Goal: Task Accomplishment & Management: Manage account settings

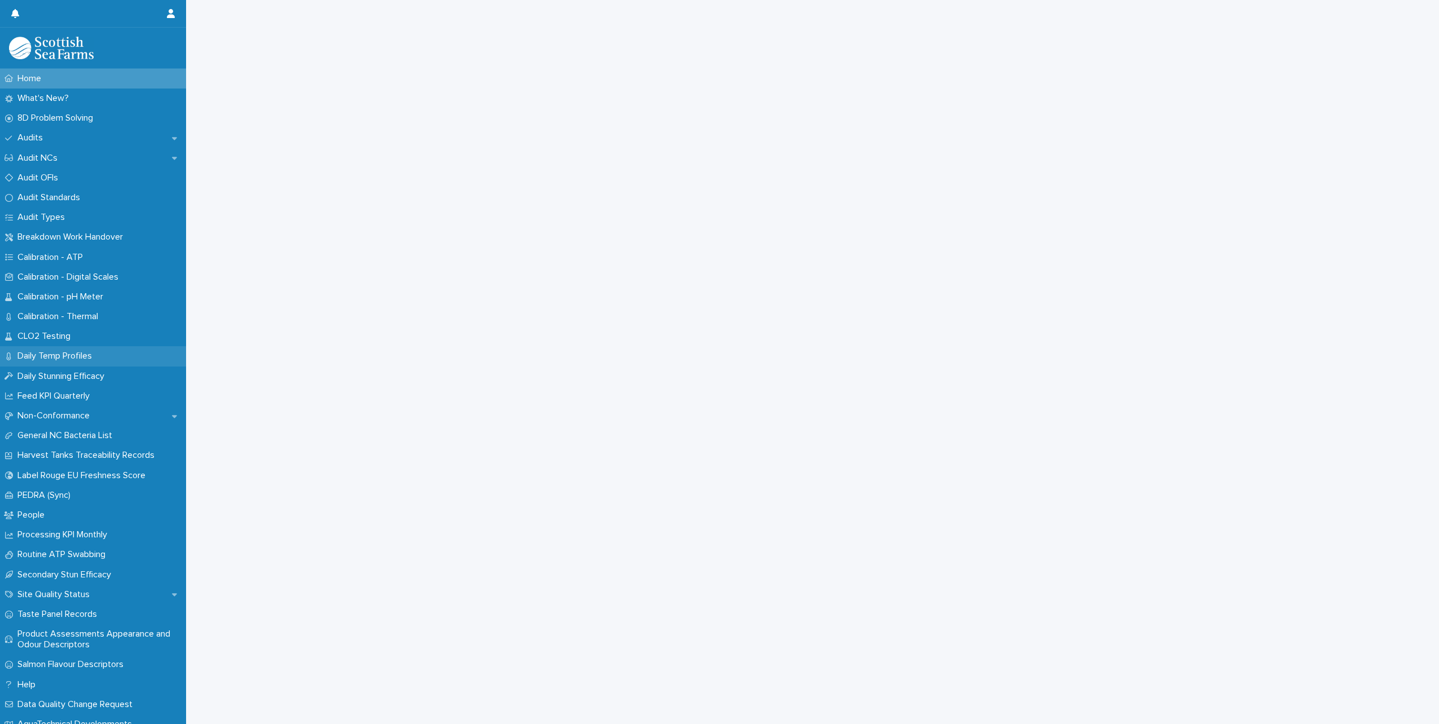
scroll to position [50, 0]
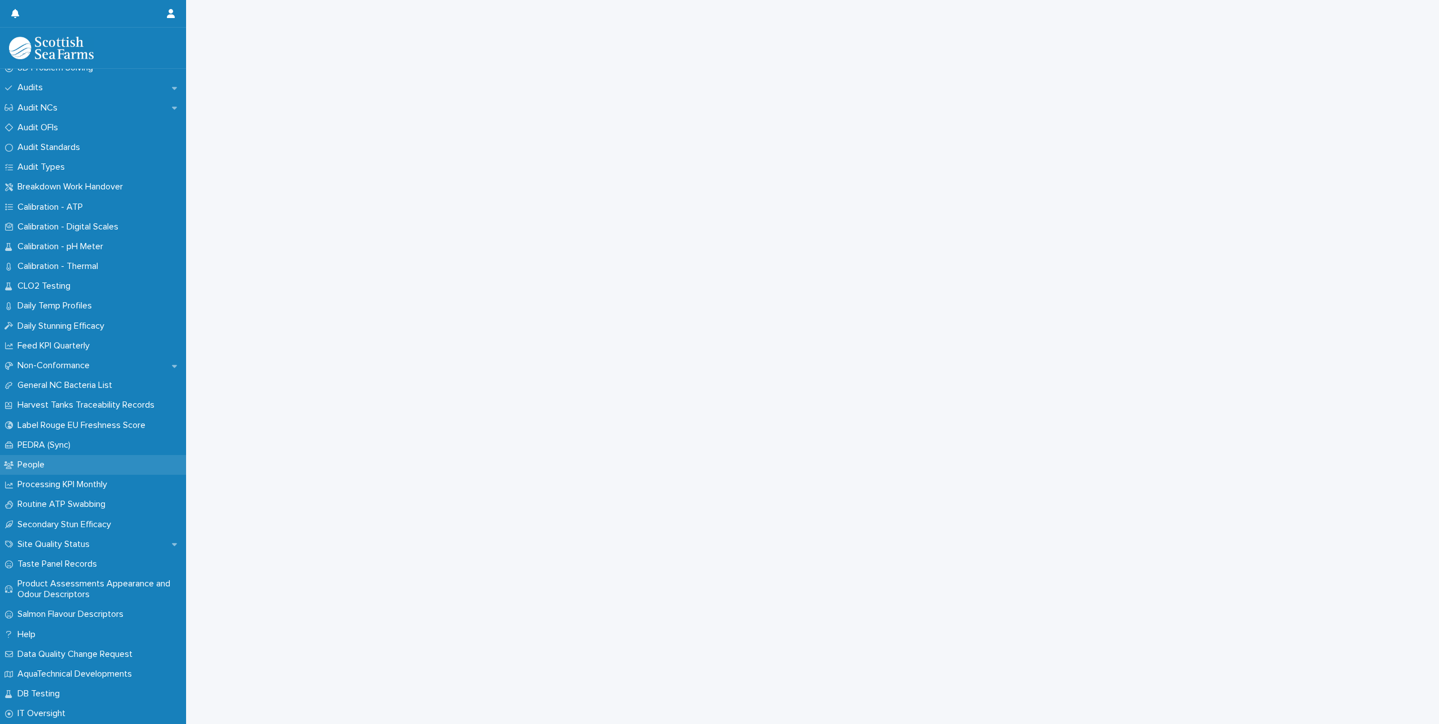
click at [44, 464] on p "People" at bounding box center [33, 465] width 41 height 11
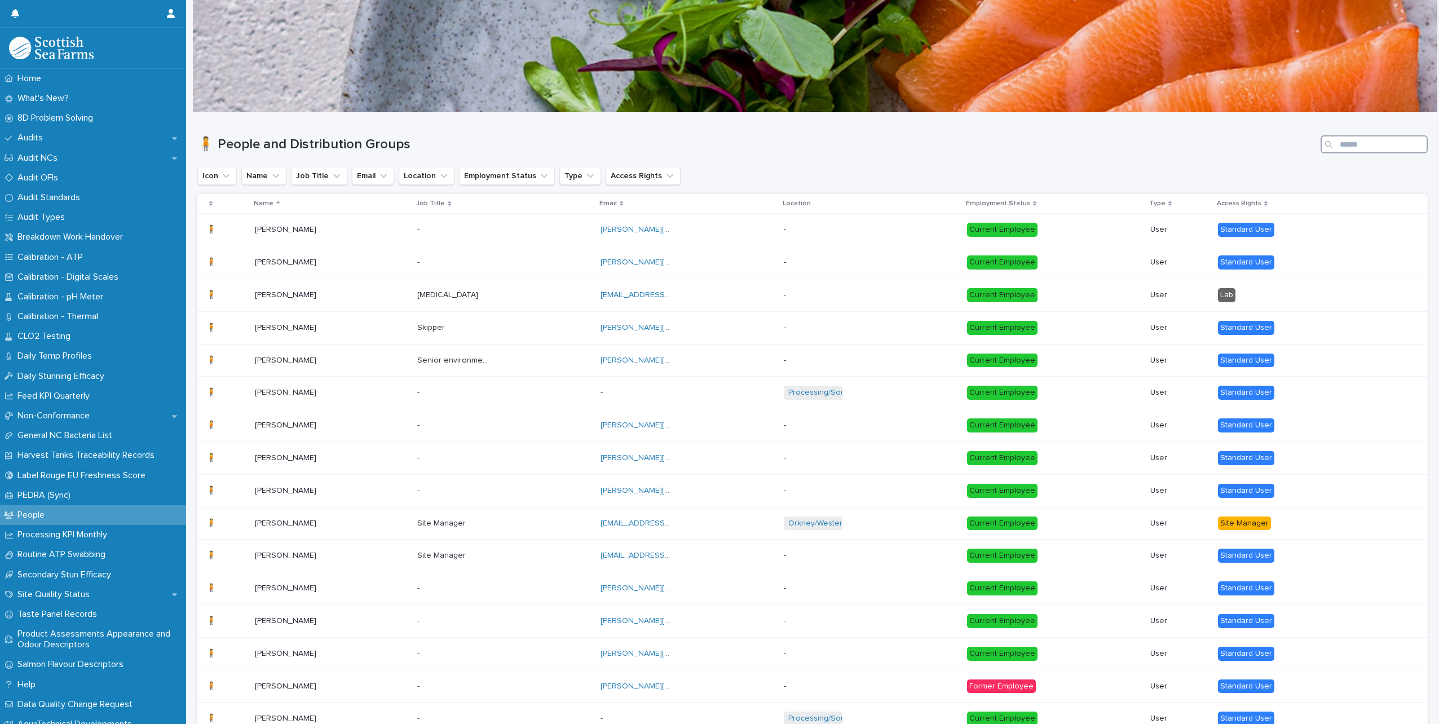
click at [1355, 144] on input "Search" at bounding box center [1374, 144] width 107 height 18
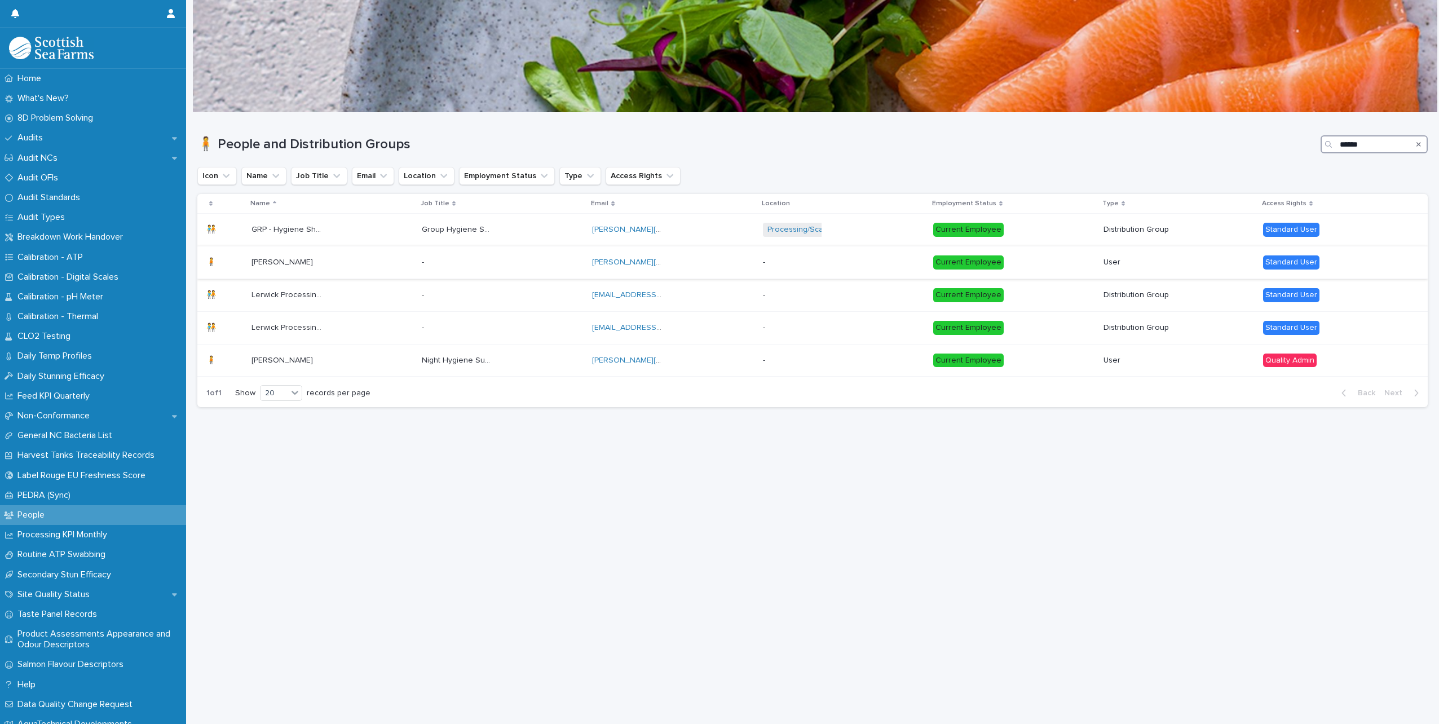
type input "******"
click at [380, 270] on div "[PERSON_NAME] [PERSON_NAME]" at bounding box center [332, 262] width 161 height 19
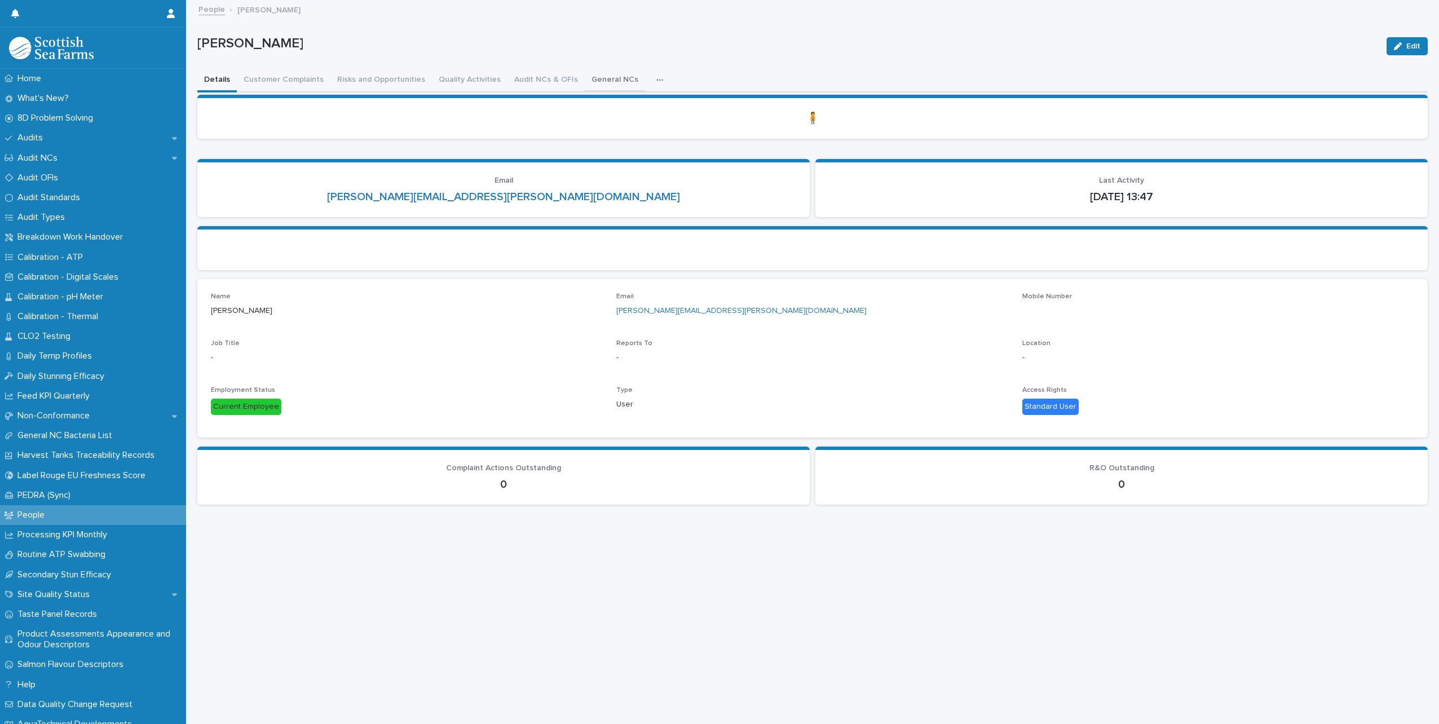
click at [593, 77] on button "General NCs" at bounding box center [615, 81] width 60 height 24
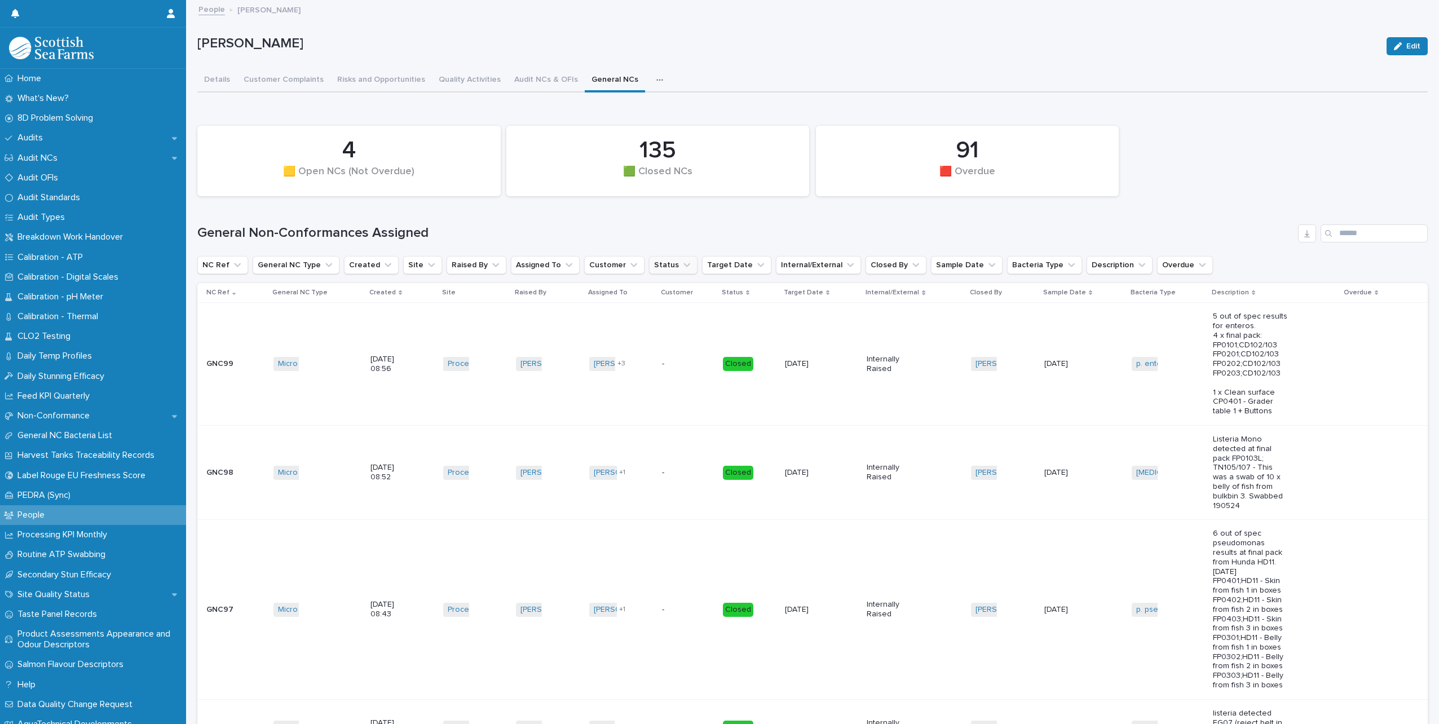
click at [656, 266] on button "Status" at bounding box center [673, 265] width 49 height 18
click at [664, 334] on p "Open" at bounding box center [707, 337] width 113 height 8
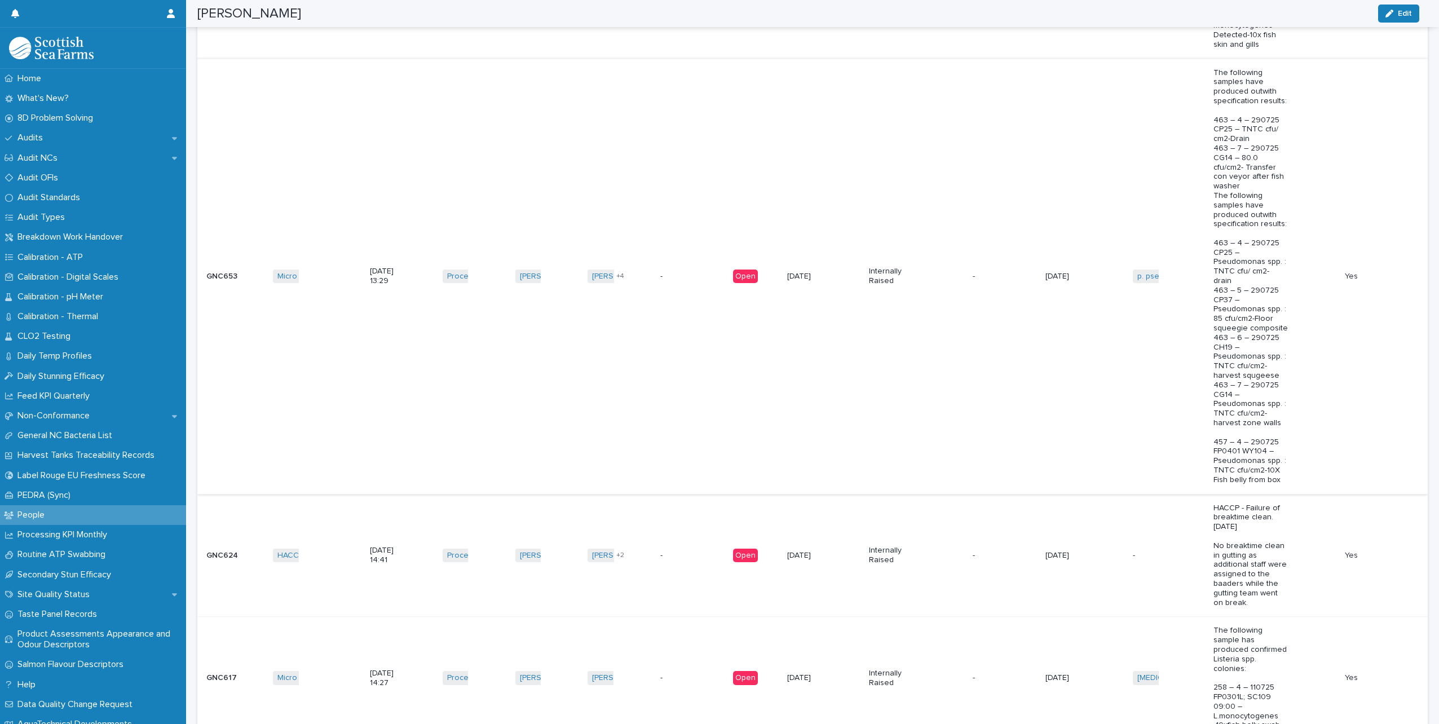
scroll to position [1072, 0]
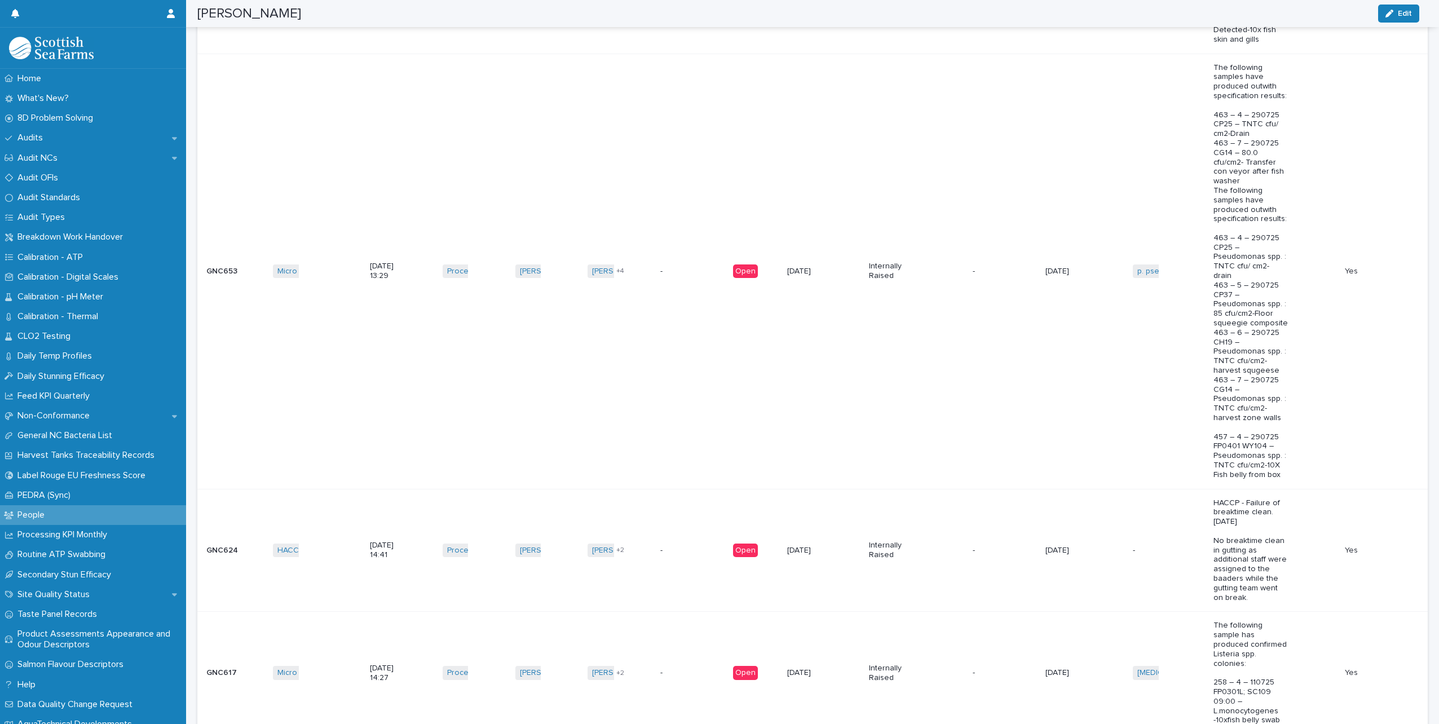
click at [793, 489] on td "[DATE]" at bounding box center [824, 550] width 82 height 123
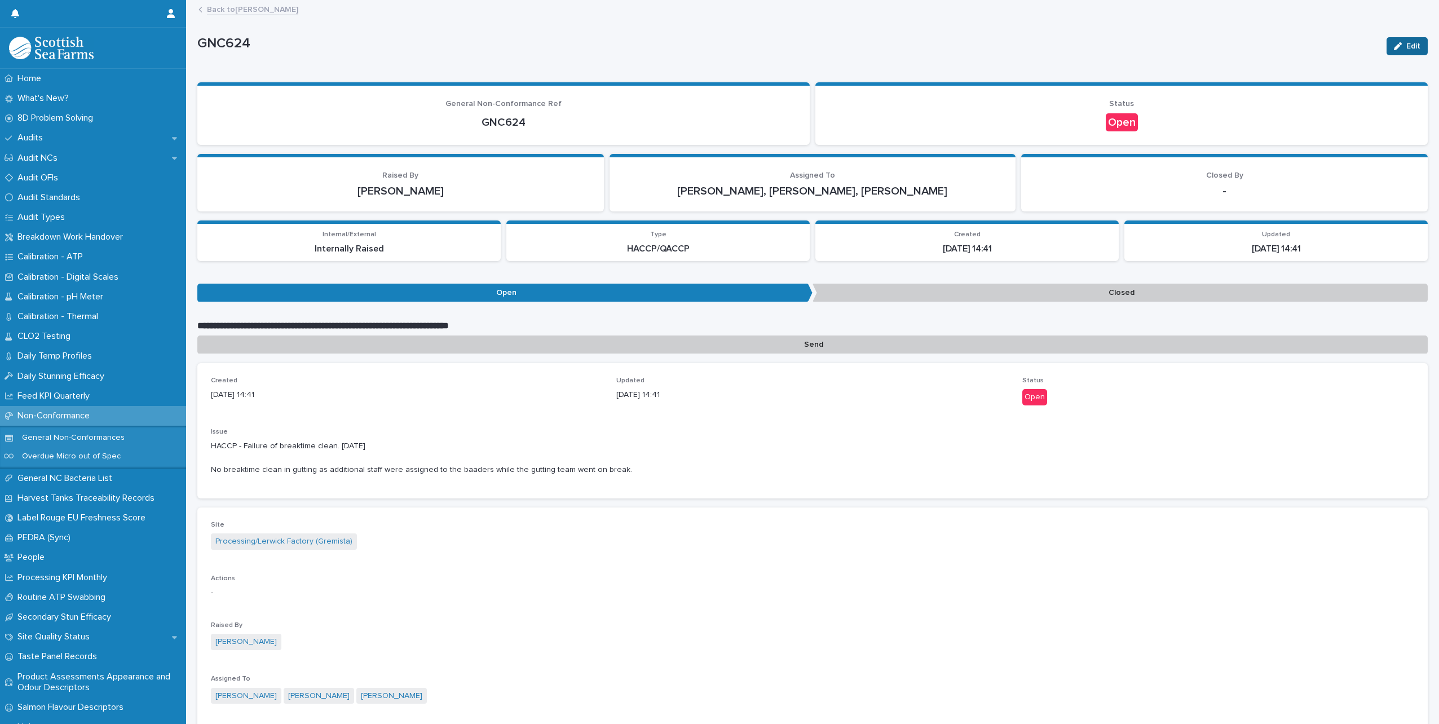
click at [1407, 49] on span "Edit" at bounding box center [1414, 46] width 14 height 8
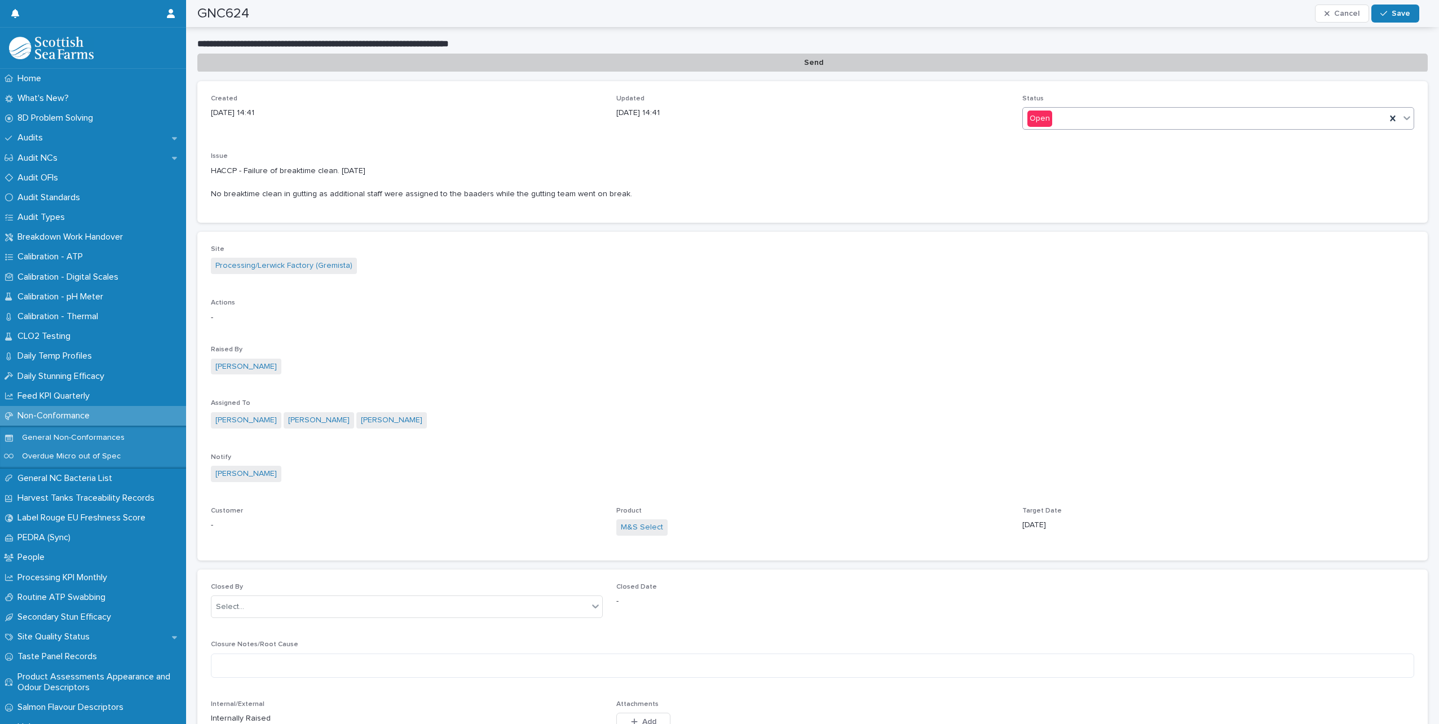
click at [1102, 108] on div "Open" at bounding box center [1219, 118] width 392 height 23
click at [1077, 153] on div "Closed" at bounding box center [1212, 160] width 388 height 20
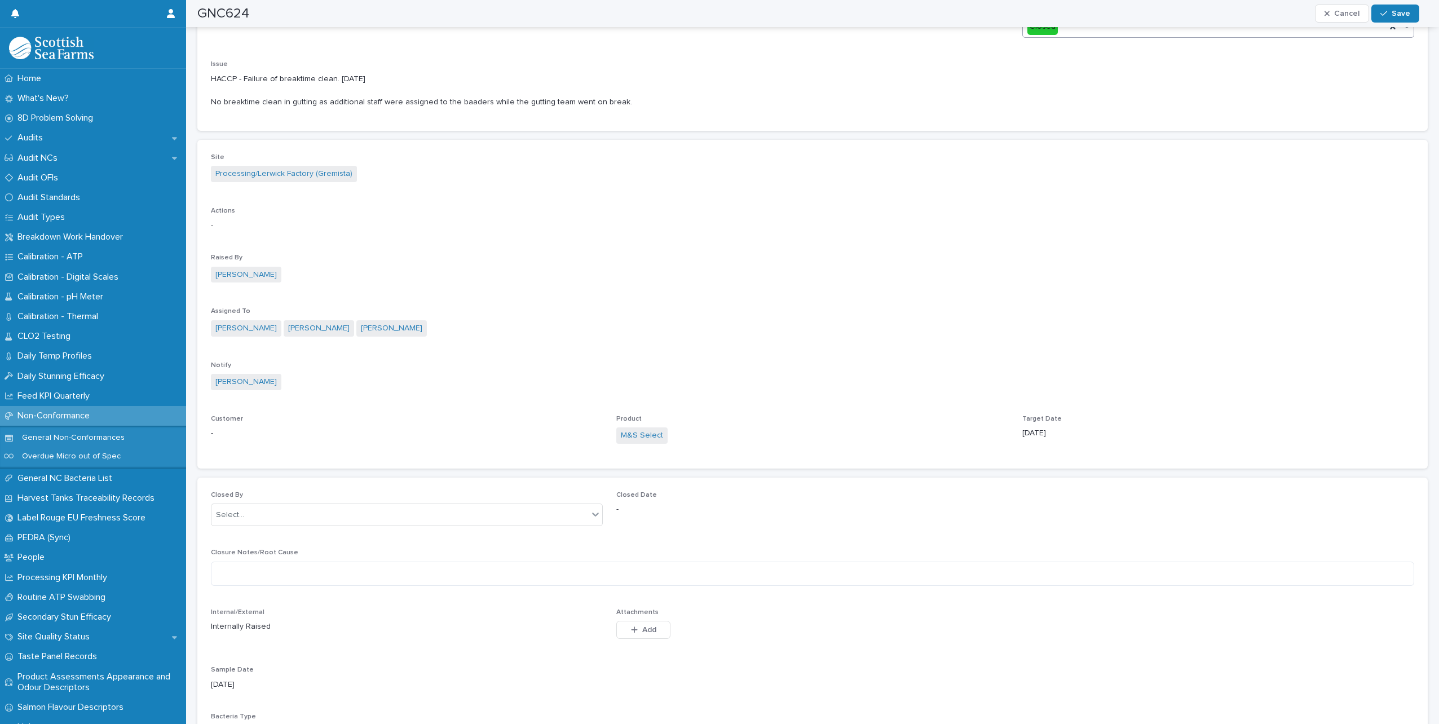
scroll to position [508, 0]
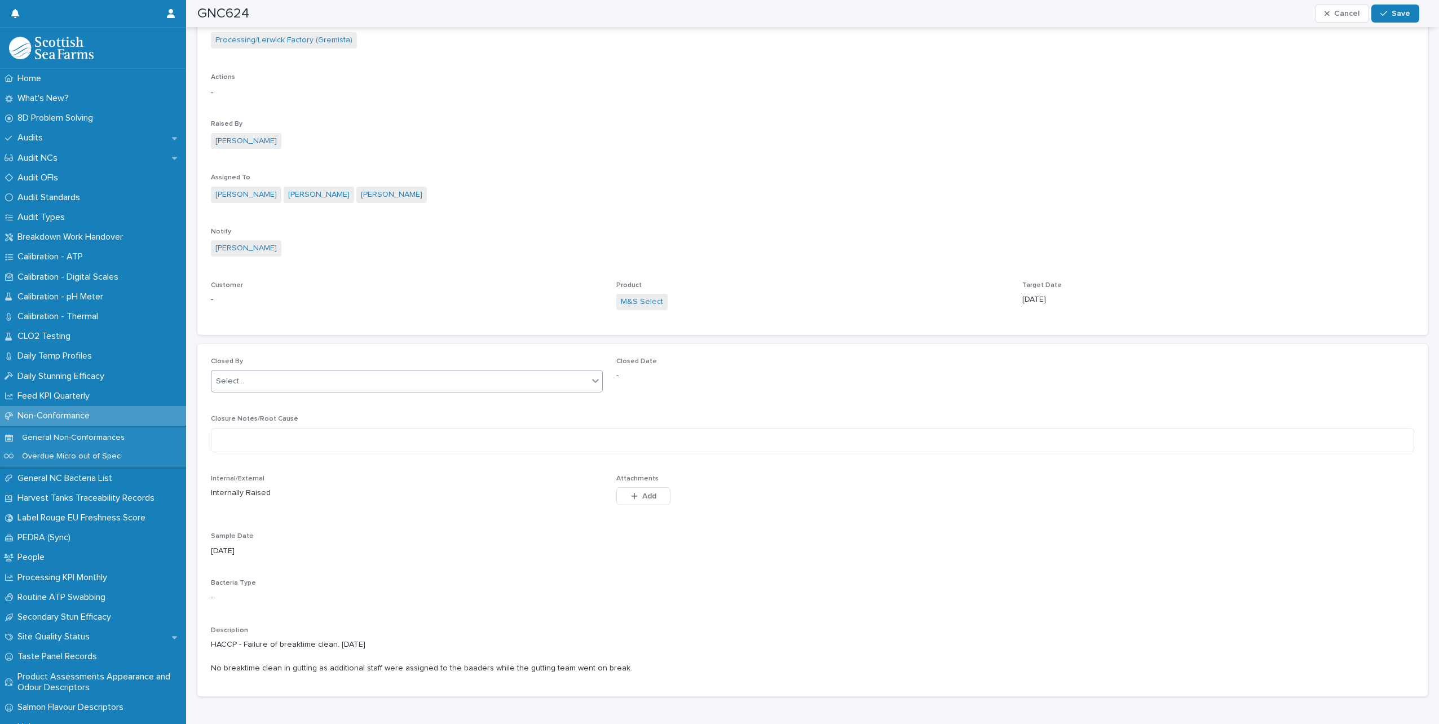
click at [344, 389] on div "Select..." at bounding box center [400, 381] width 377 height 19
type input "***"
click at [331, 399] on div "[PERSON_NAME]" at bounding box center [406, 403] width 388 height 20
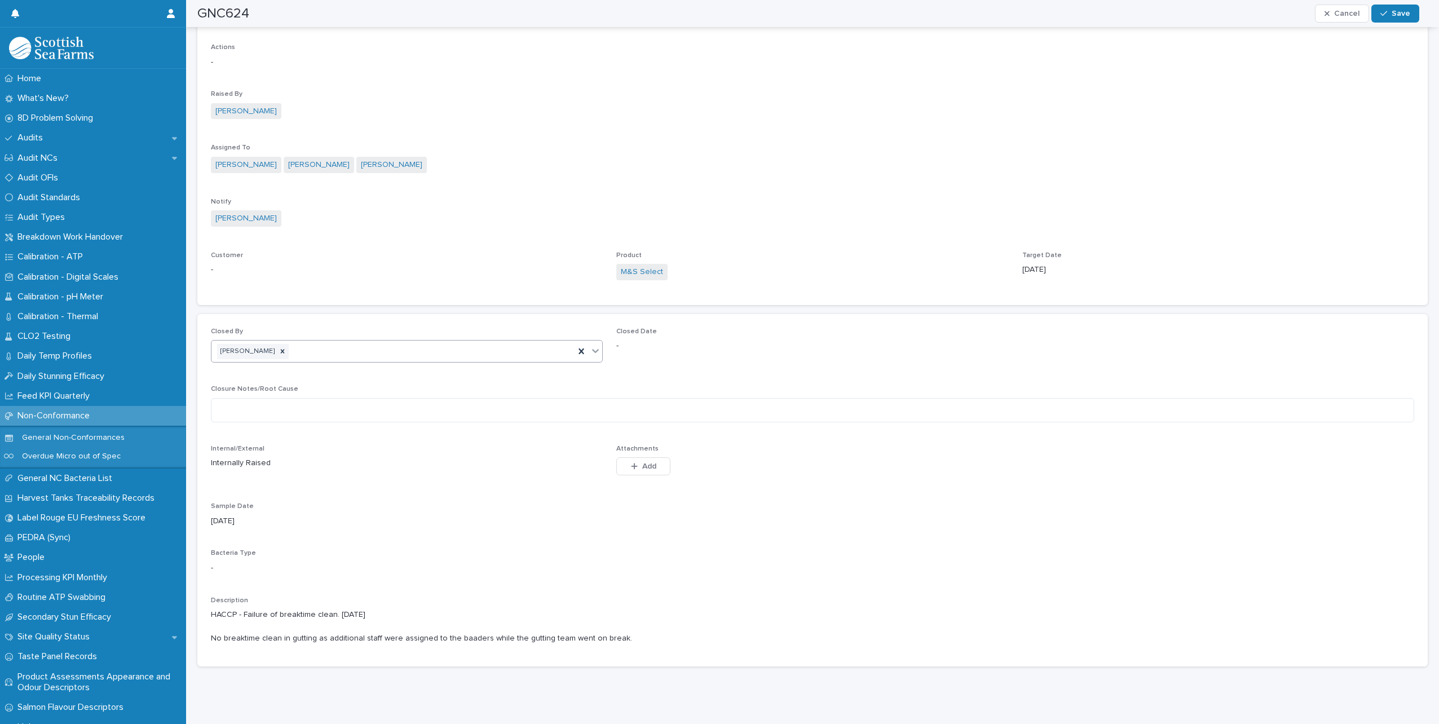
scroll to position [554, 0]
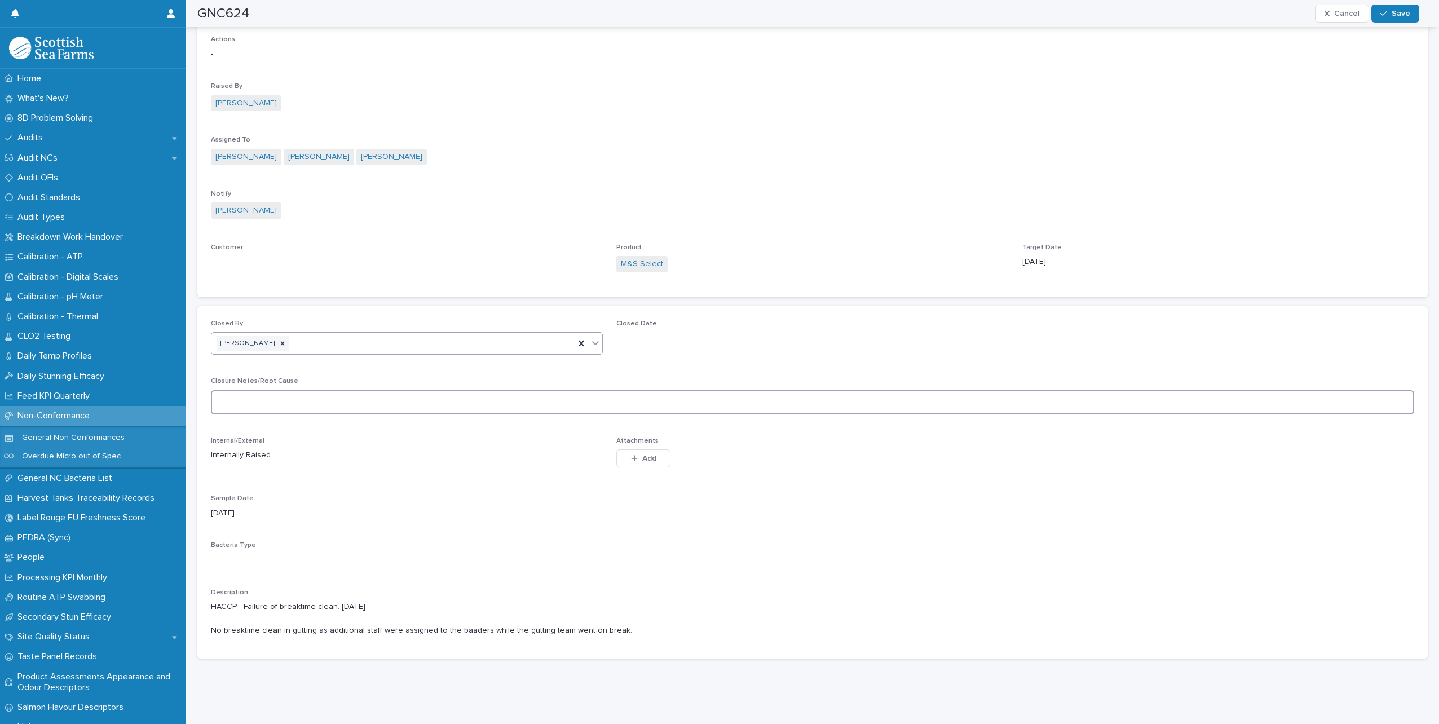
click at [396, 393] on textarea at bounding box center [813, 402] width 1204 height 24
click at [579, 394] on textarea "**********" at bounding box center [808, 402] width 1195 height 24
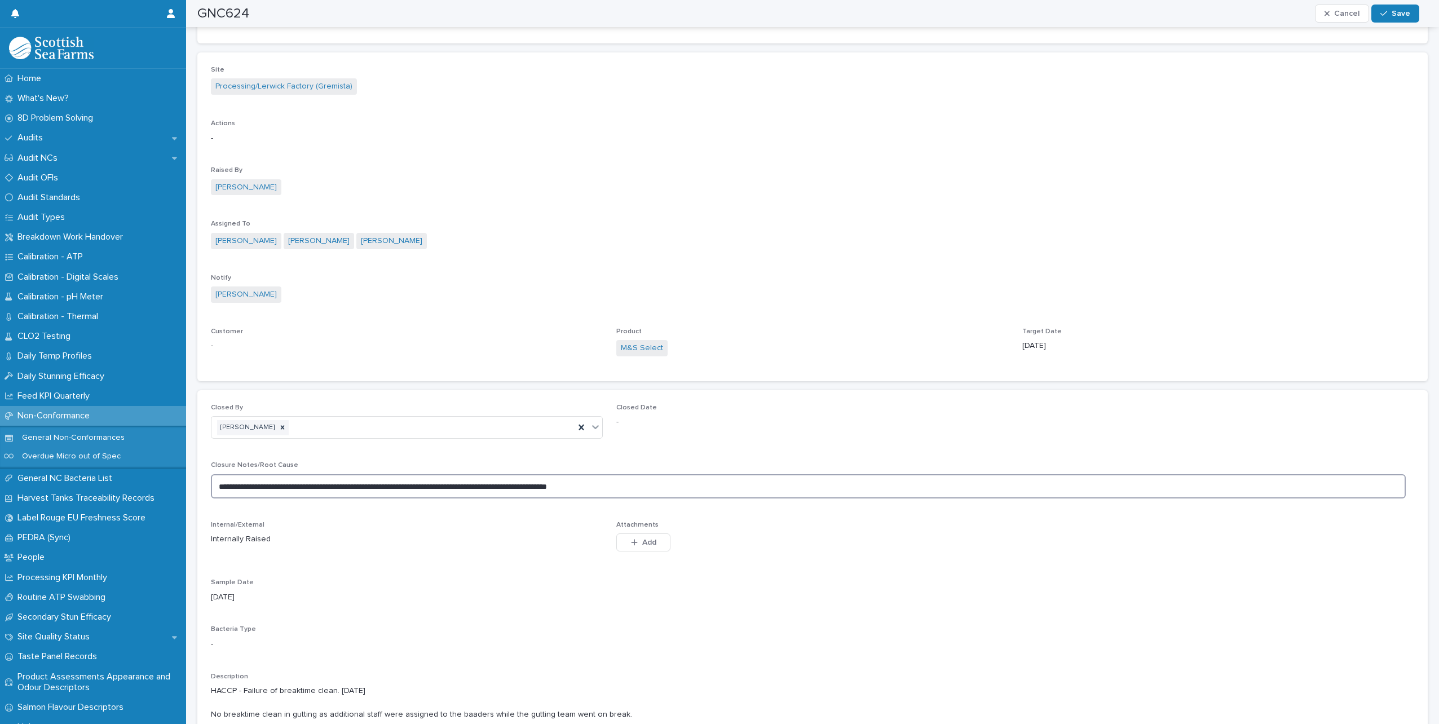
scroll to position [328, 0]
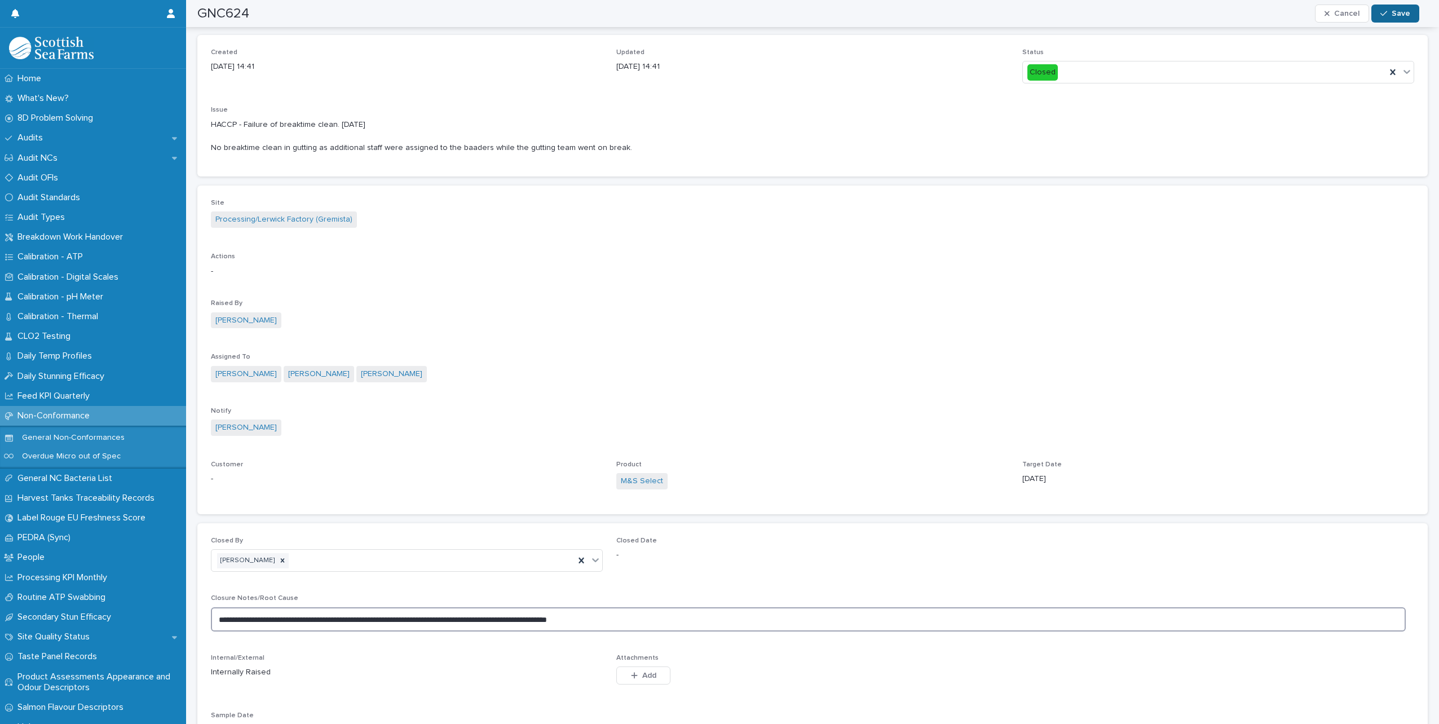
type textarea "**********"
click at [1390, 14] on div "button" at bounding box center [1386, 14] width 11 height 8
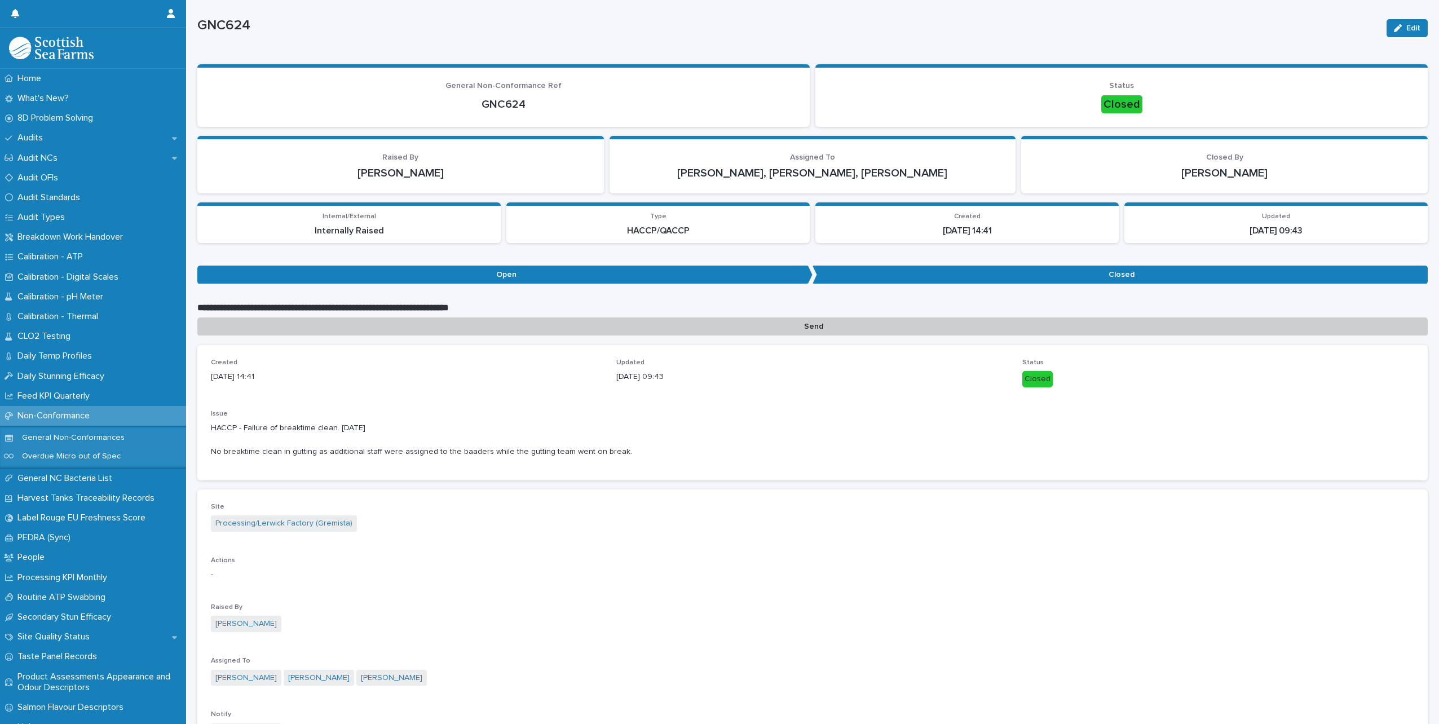
scroll to position [0, 0]
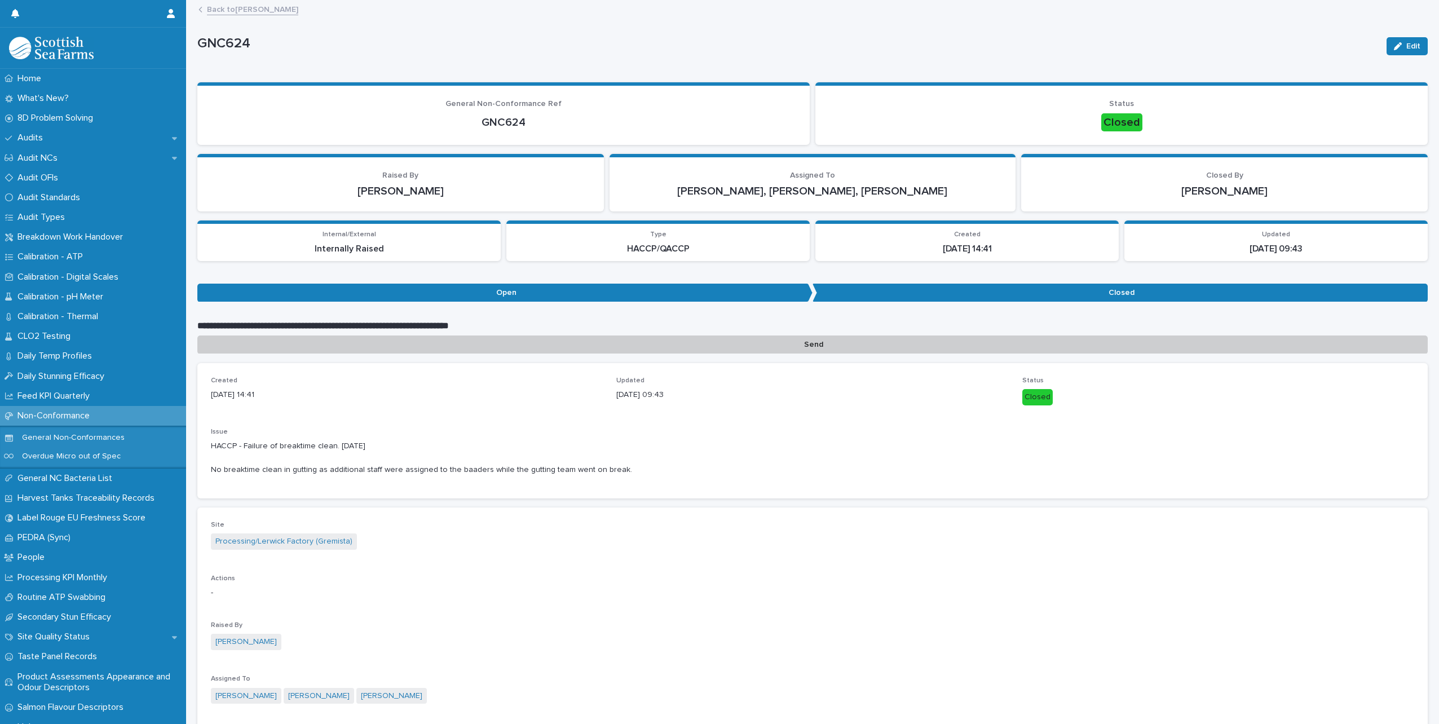
click at [258, 12] on link "Back to [PERSON_NAME]" at bounding box center [252, 8] width 91 height 13
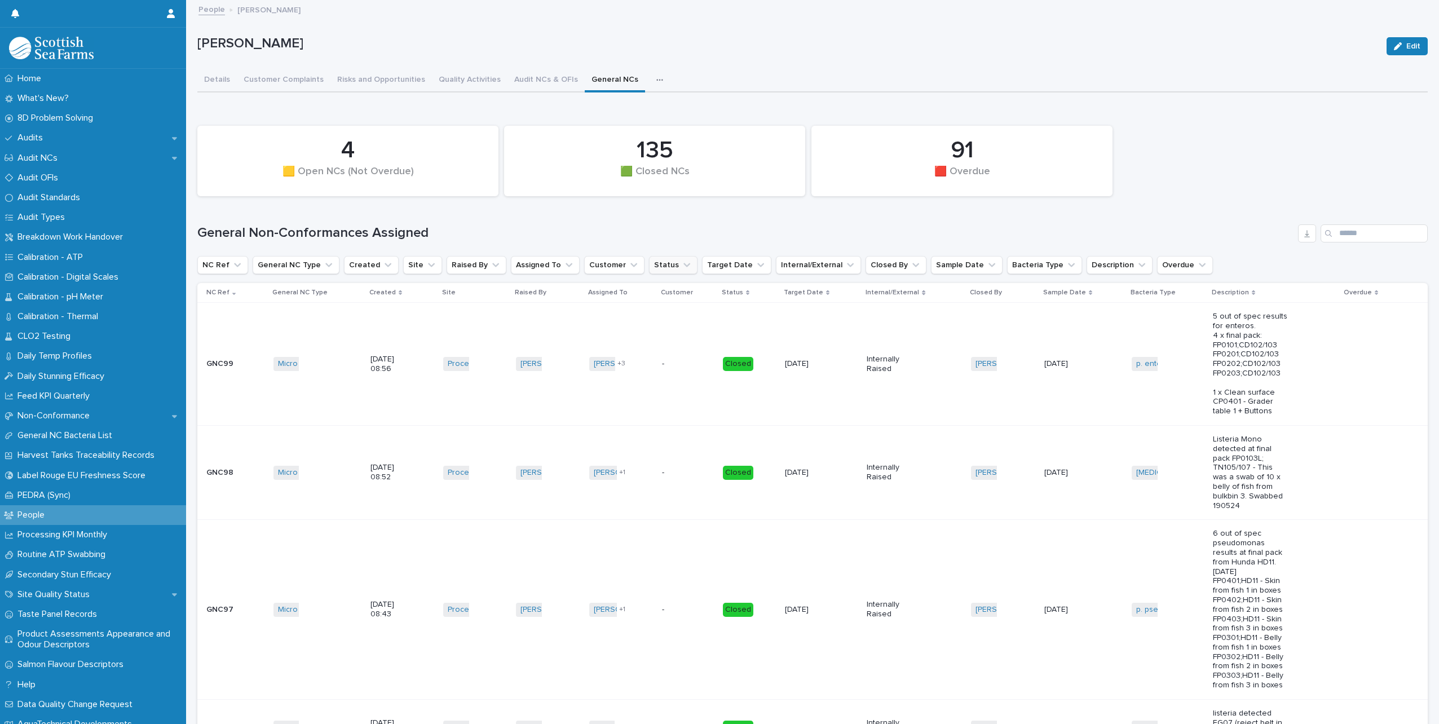
click at [650, 260] on button "Status" at bounding box center [673, 265] width 49 height 18
click at [667, 333] on p "Open" at bounding box center [707, 337] width 113 height 8
